Goal: Transaction & Acquisition: Book appointment/travel/reservation

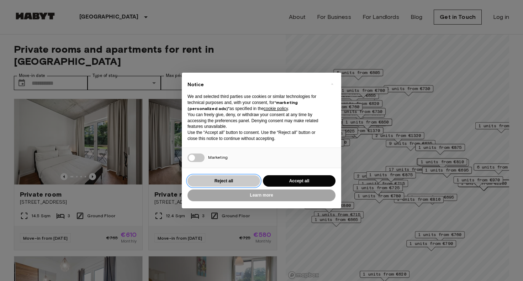
click at [210, 180] on button "Reject all" at bounding box center [223, 181] width 73 height 12
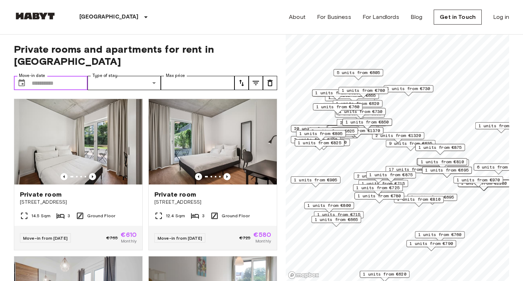
click at [50, 76] on input "Move-in date" at bounding box center [60, 83] width 56 height 14
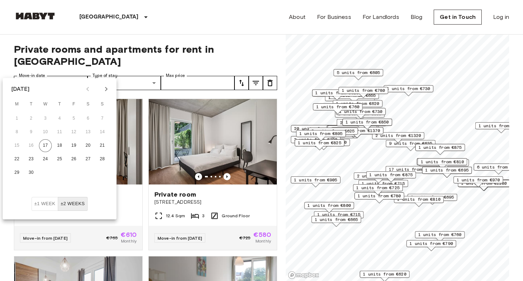
click at [111, 89] on button "Next month" at bounding box center [106, 89] width 12 height 12
click at [46, 114] on button "1" at bounding box center [45, 118] width 13 height 13
type input "**********"
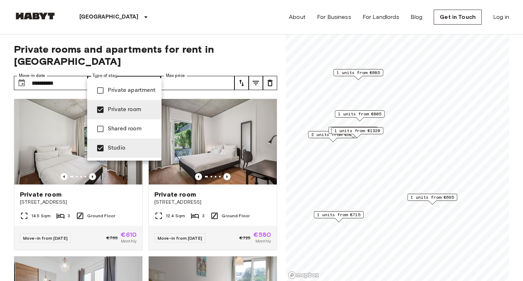
type input "**********"
click at [197, 73] on div at bounding box center [261, 140] width 523 height 281
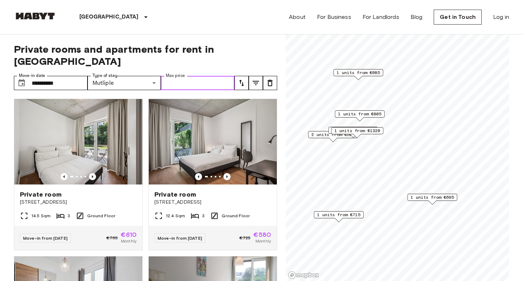
click at [201, 76] on input "Max price" at bounding box center [198, 83] width 74 height 14
click at [267, 44] on span "Private rooms and apartments for rent in [GEOGRAPHIC_DATA]" at bounding box center [145, 55] width 263 height 24
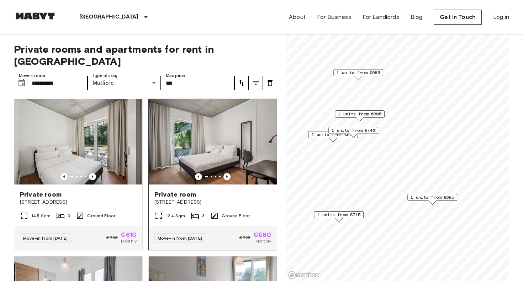
scroll to position [2, 0]
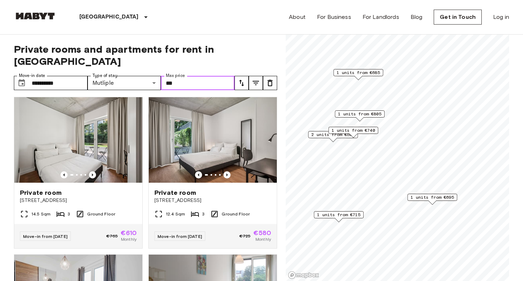
click at [179, 76] on input "***" at bounding box center [198, 83] width 74 height 14
type input "*"
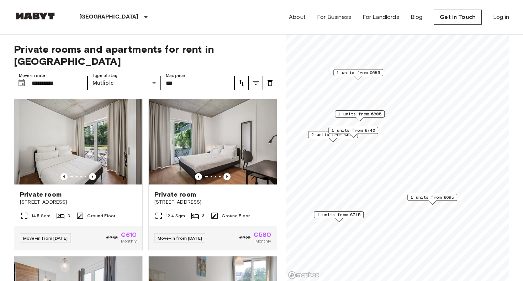
click at [257, 52] on span "Private rooms and apartments for rent in [GEOGRAPHIC_DATA]" at bounding box center [145, 55] width 263 height 24
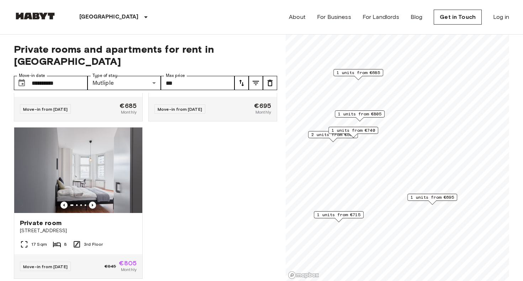
scroll to position [443, 0]
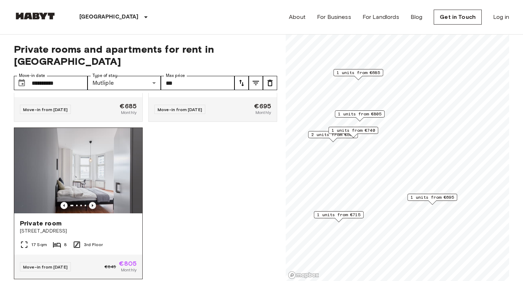
click at [93, 202] on icon "Previous image" at bounding box center [92, 205] width 7 height 7
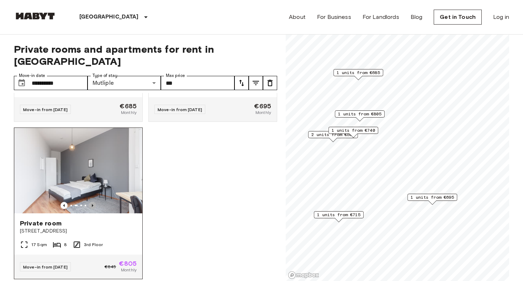
click at [93, 202] on icon "Previous image" at bounding box center [92, 205] width 7 height 7
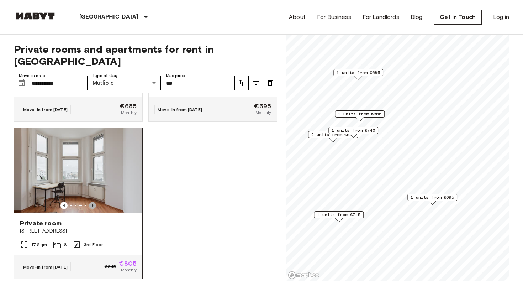
click at [93, 202] on icon "Previous image" at bounding box center [92, 205] width 7 height 7
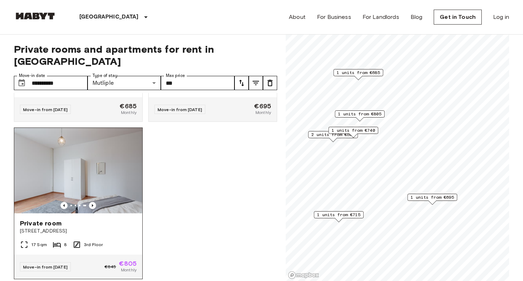
click at [101, 171] on img at bounding box center [78, 170] width 128 height 85
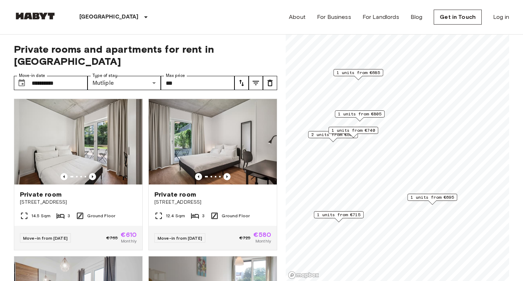
scroll to position [0, 0]
click at [180, 76] on input "***" at bounding box center [198, 83] width 74 height 14
type input "*"
type input "****"
click at [268, 42] on div "**********" at bounding box center [145, 157] width 263 height 246
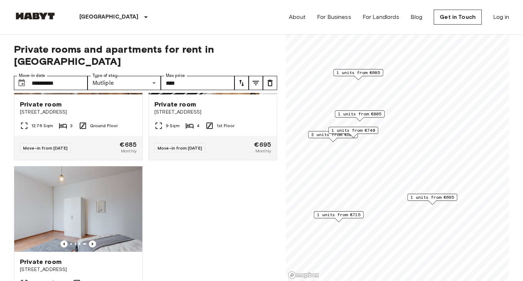
scroll to position [404, 0]
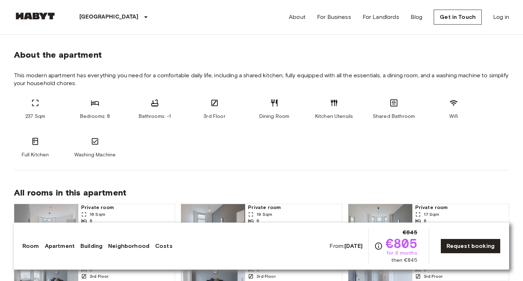
scroll to position [356, 0]
click at [35, 120] on div "237 Sqm Bedrooms: 8 Bathrooms: -1 3rd Floor Dining Room Kitchen Utensils Shared…" at bounding box center [261, 128] width 495 height 60
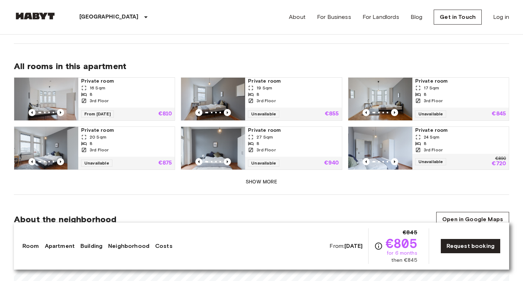
scroll to position [482, 0]
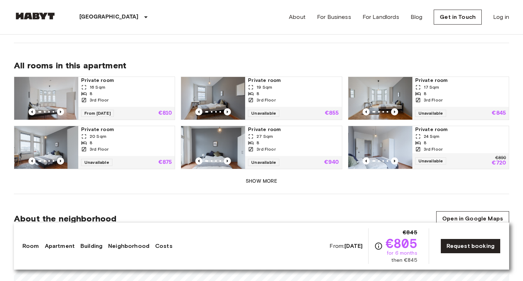
click at [393, 143] on img at bounding box center [380, 147] width 64 height 43
click at [125, 247] on link "Neighborhood" at bounding box center [128, 245] width 41 height 9
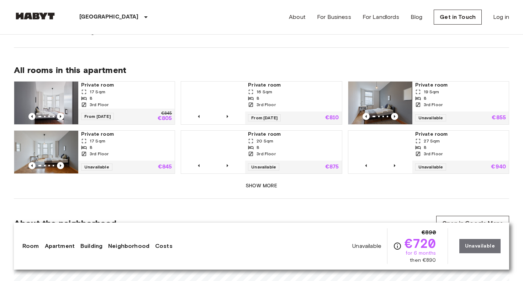
scroll to position [484, 0]
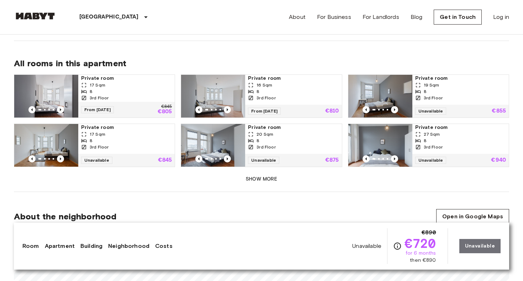
click at [253, 179] on button "Show more" at bounding box center [261, 178] width 495 height 13
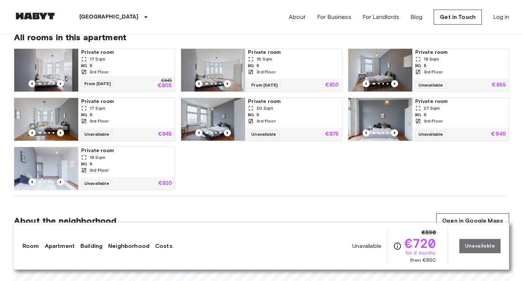
scroll to position [516, 0]
